Goal: Check status: Check status

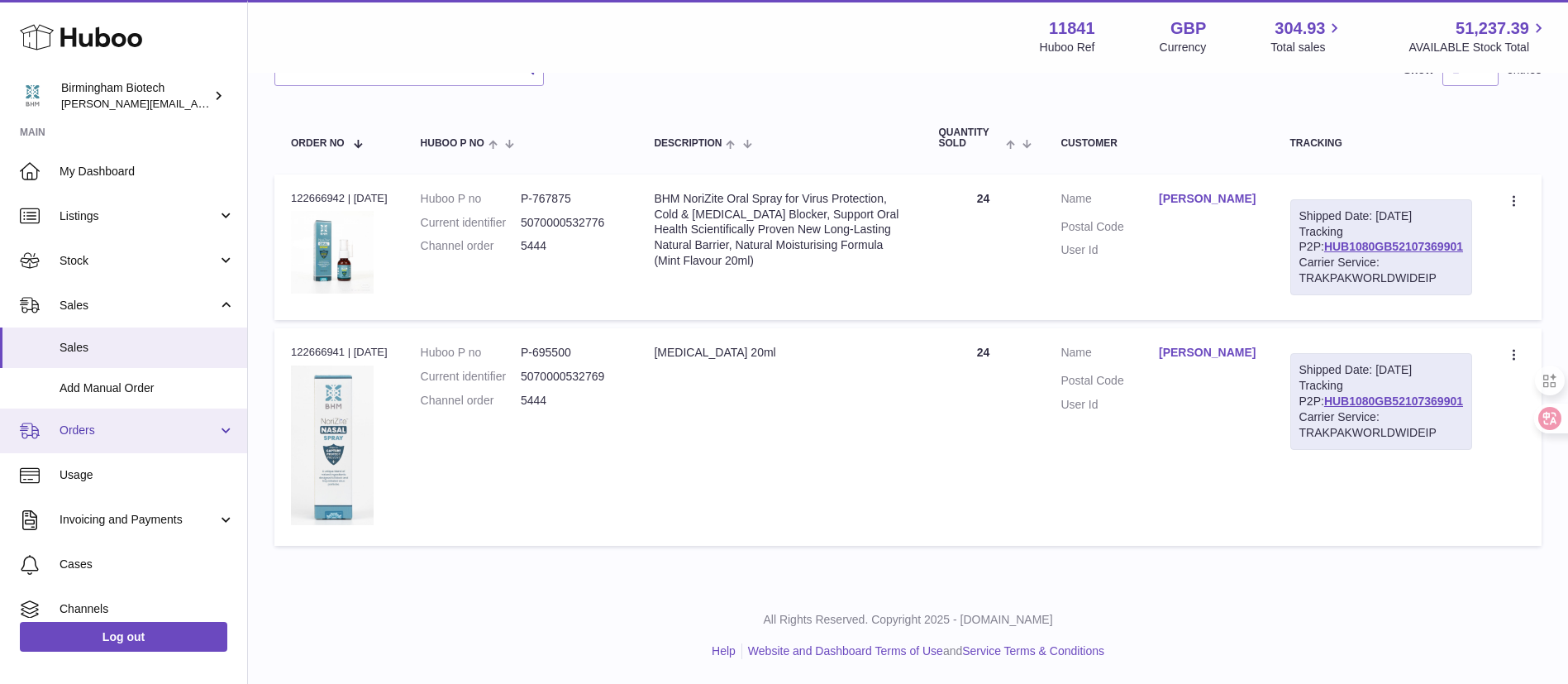
scroll to position [103, 0]
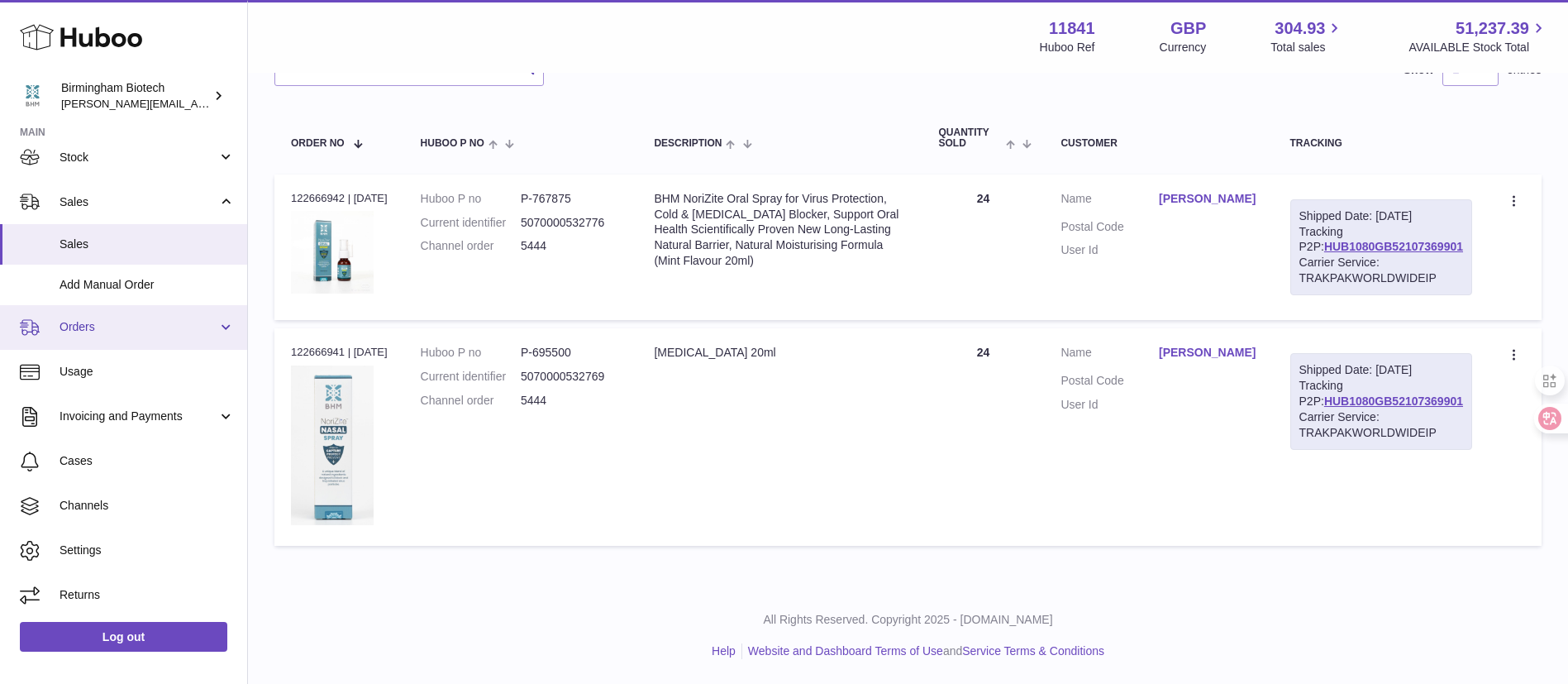
click at [118, 337] on link "Orders" at bounding box center [123, 327] width 247 height 45
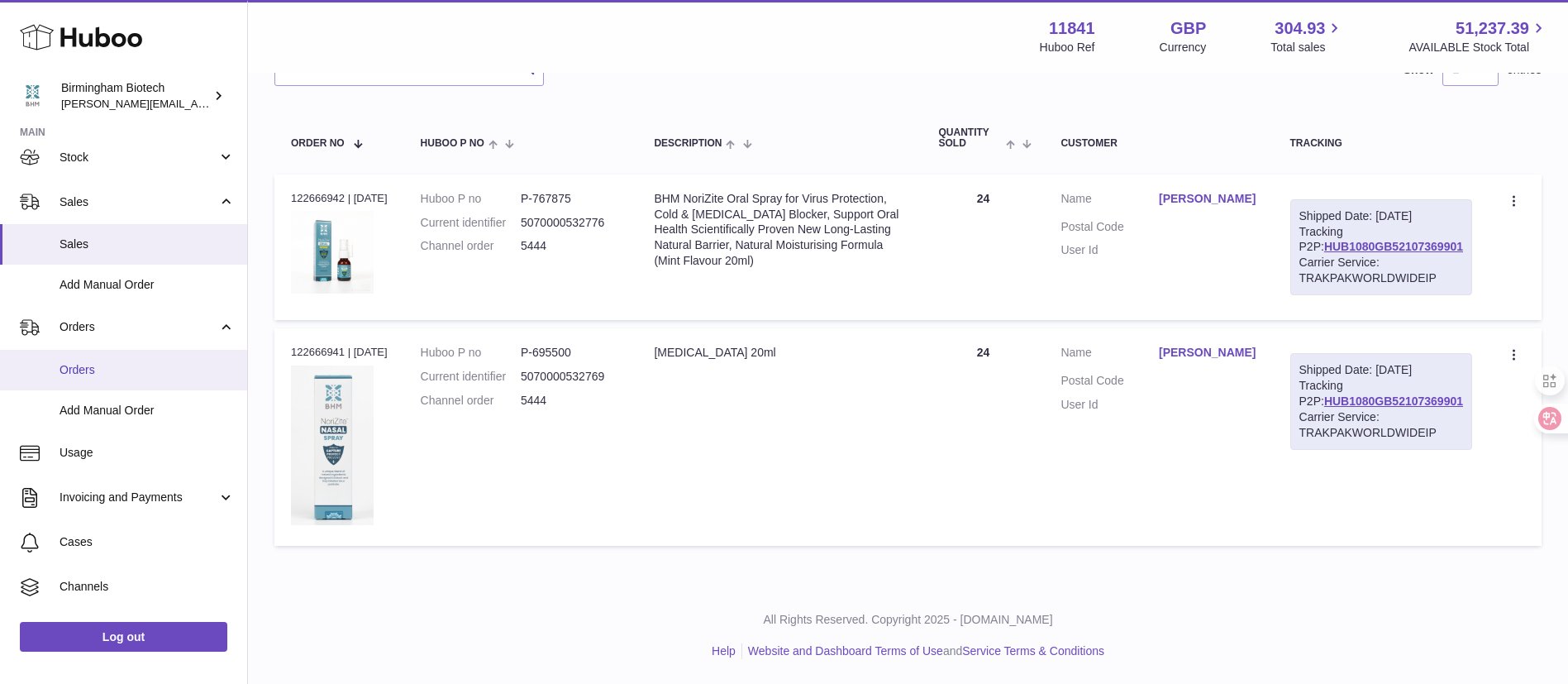
click at [126, 353] on link "Orders" at bounding box center [123, 369] width 247 height 41
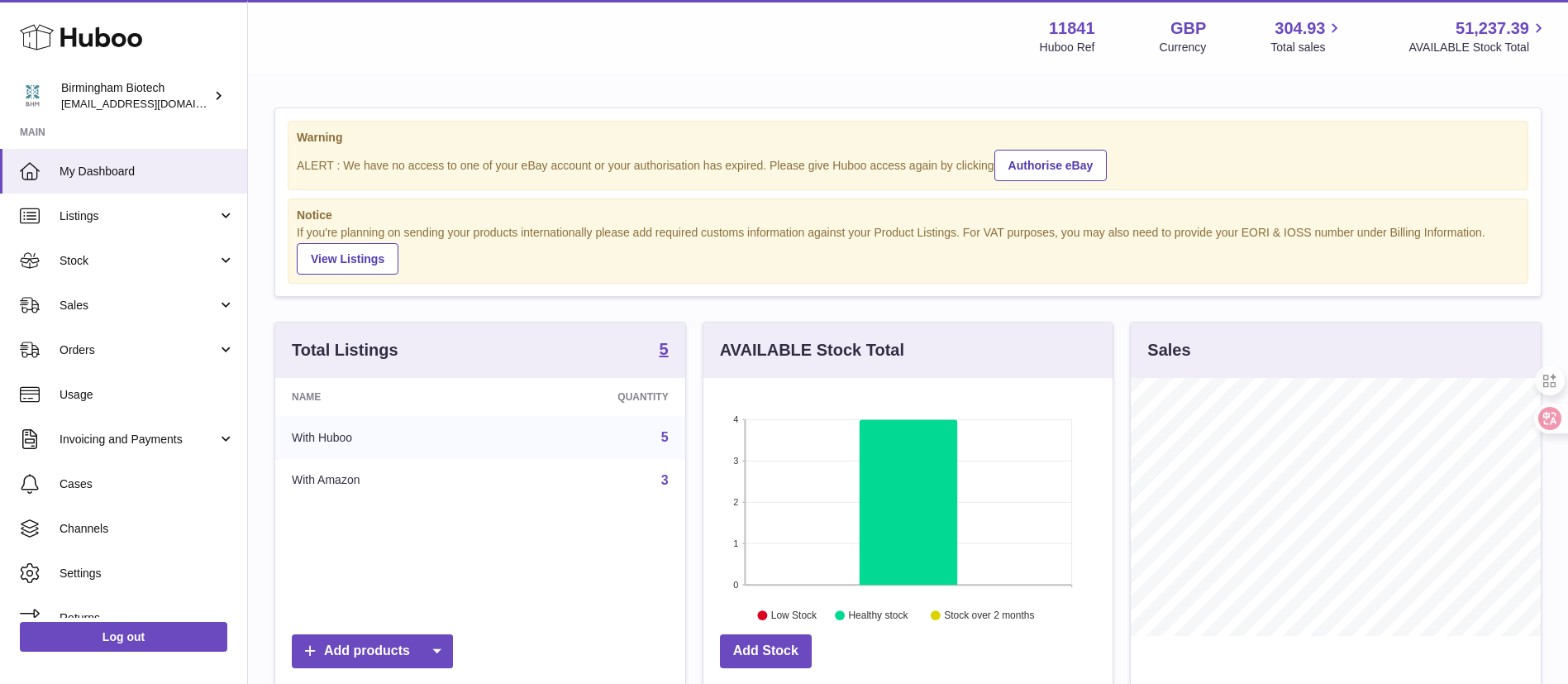
scroll to position [258, 409]
click at [132, 304] on span "Sales" at bounding box center [138, 306] width 158 height 16
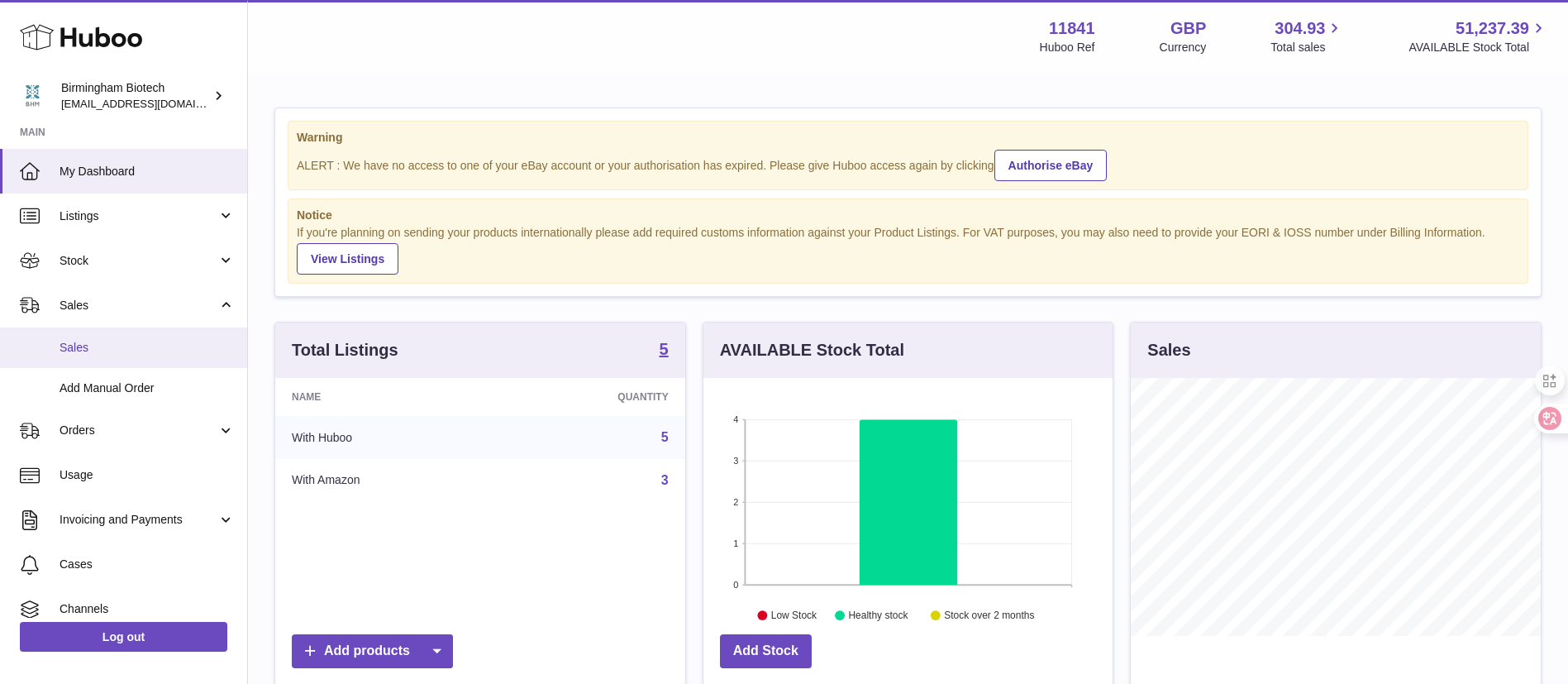
click at [122, 352] on span "Sales" at bounding box center [147, 347] width 176 height 16
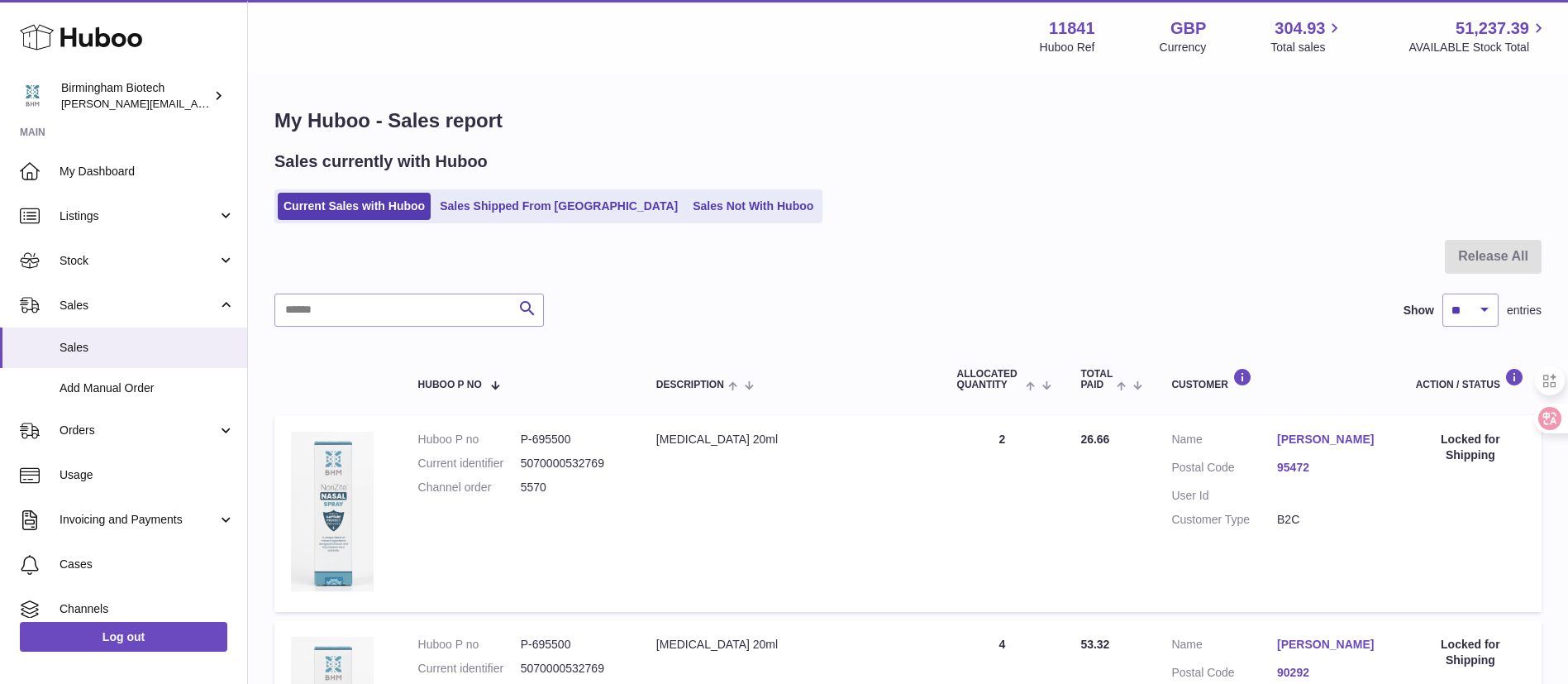
click at [499, 197] on link "Sales Shipped From [GEOGRAPHIC_DATA]" at bounding box center [559, 205] width 250 height 27
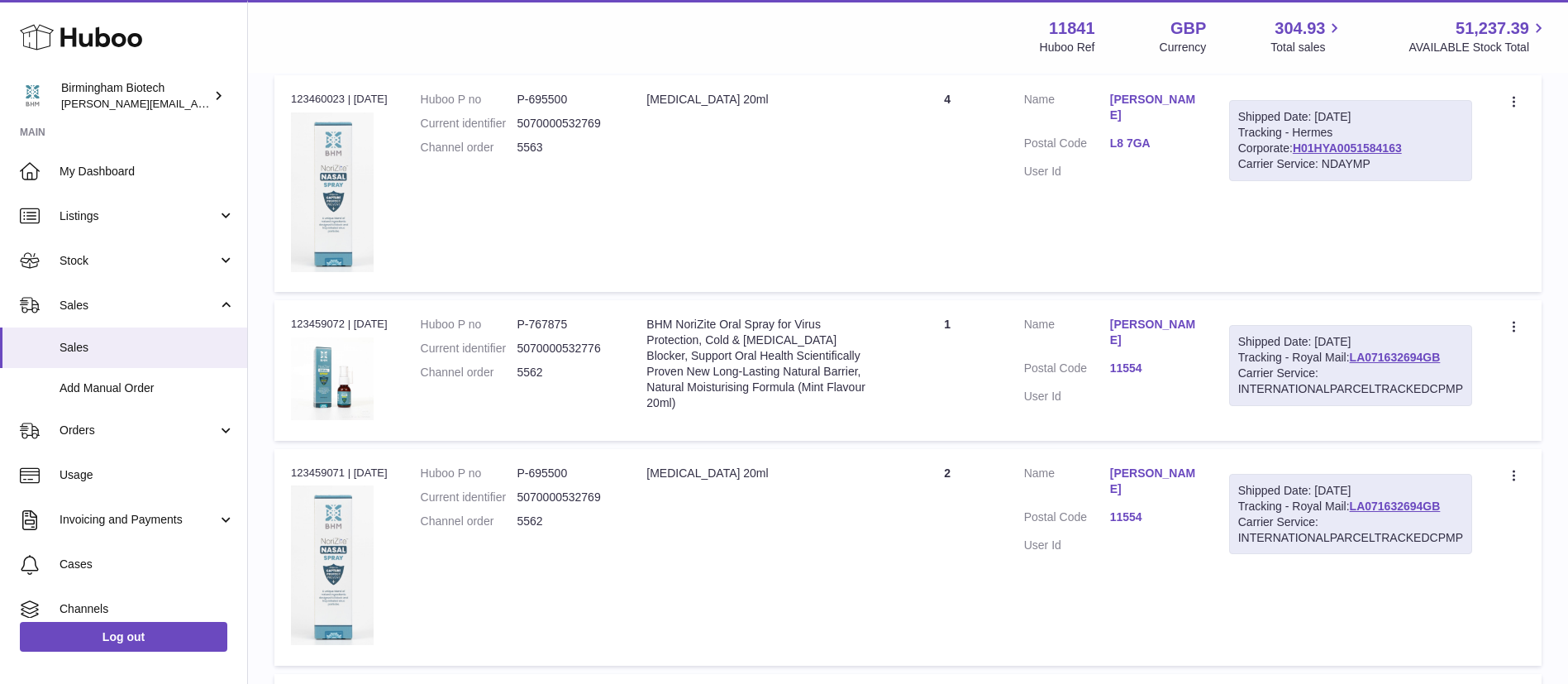
scroll to position [992, 0]
